Goal: Navigation & Orientation: Understand site structure

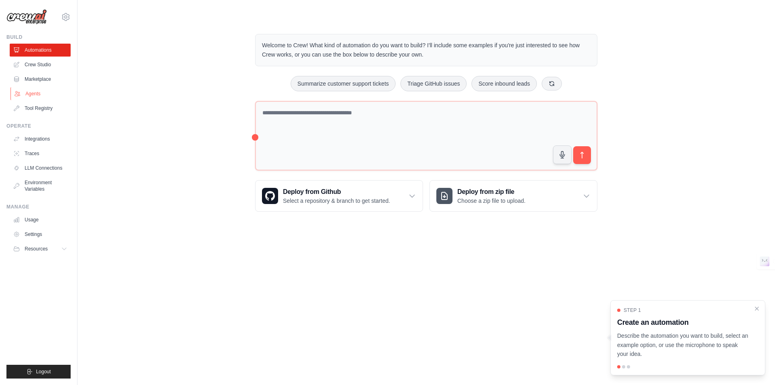
click at [28, 92] on link "Agents" at bounding box center [40, 93] width 61 height 13
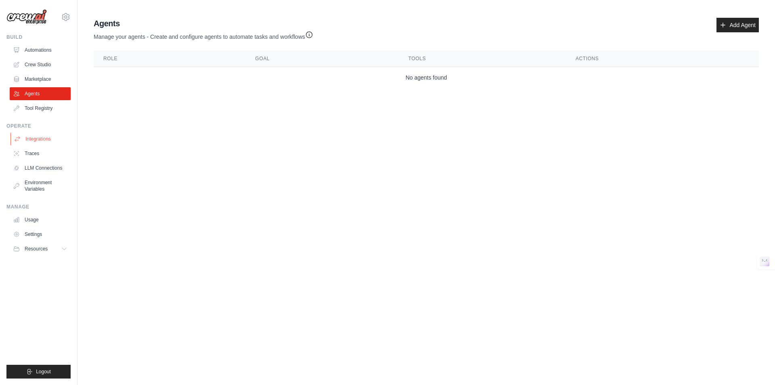
click at [38, 138] on link "Integrations" at bounding box center [40, 138] width 61 height 13
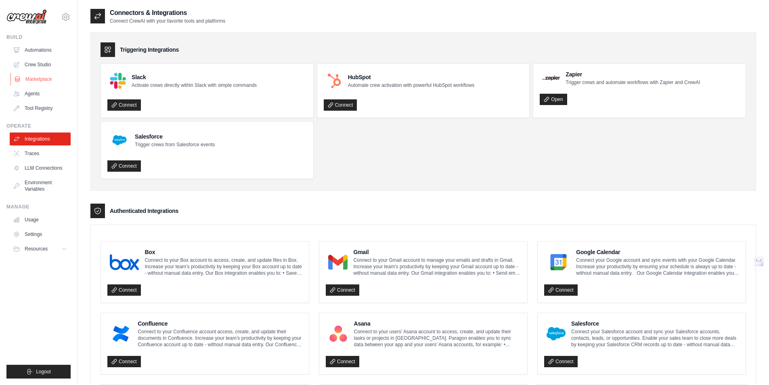
click at [35, 78] on link "Marketplace" at bounding box center [40, 79] width 61 height 13
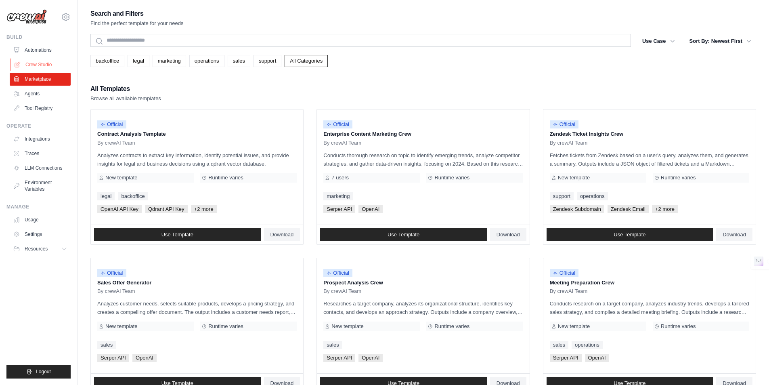
click at [36, 61] on link "Crew Studio" at bounding box center [40, 64] width 61 height 13
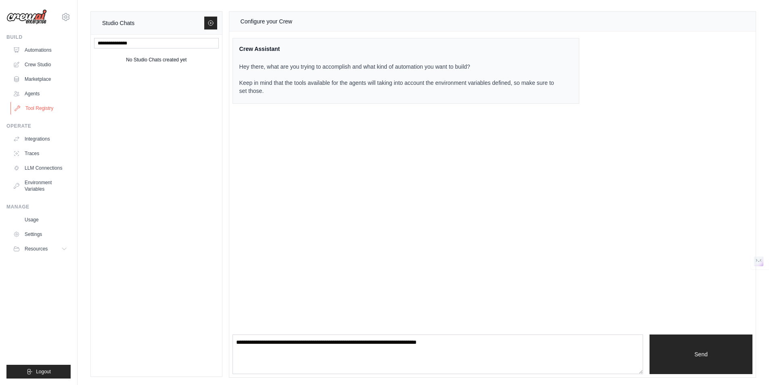
click at [33, 106] on link "Tool Registry" at bounding box center [40, 108] width 61 height 13
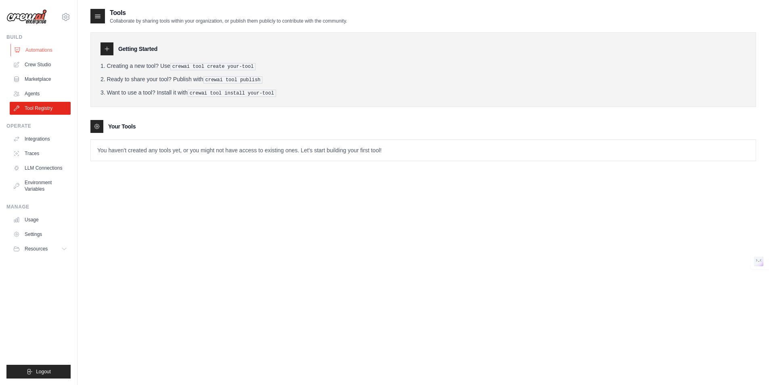
click at [38, 48] on link "Automations" at bounding box center [40, 50] width 61 height 13
